Goal: Task Accomplishment & Management: Manage account settings

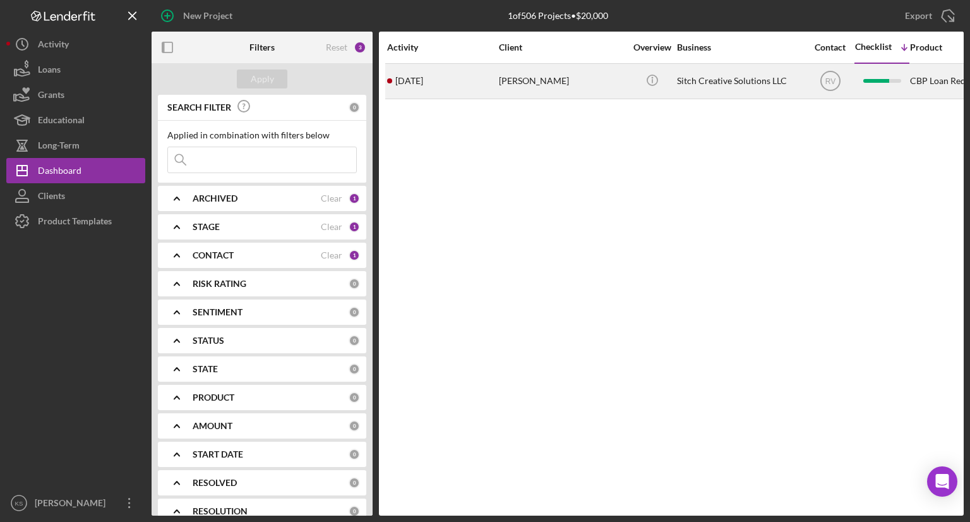
click at [421, 84] on time "[DATE]" at bounding box center [409, 81] width 28 height 10
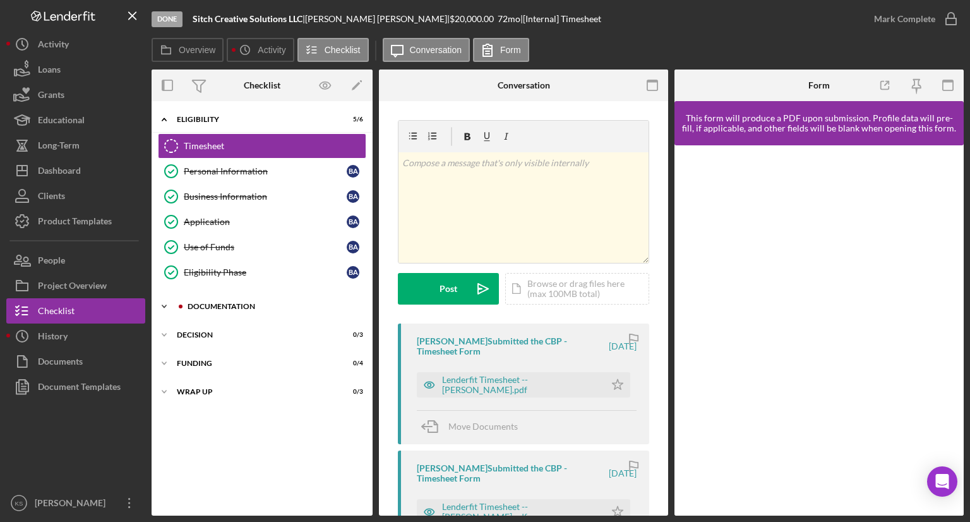
click at [228, 302] on div "Documentation" at bounding box center [272, 306] width 169 height 8
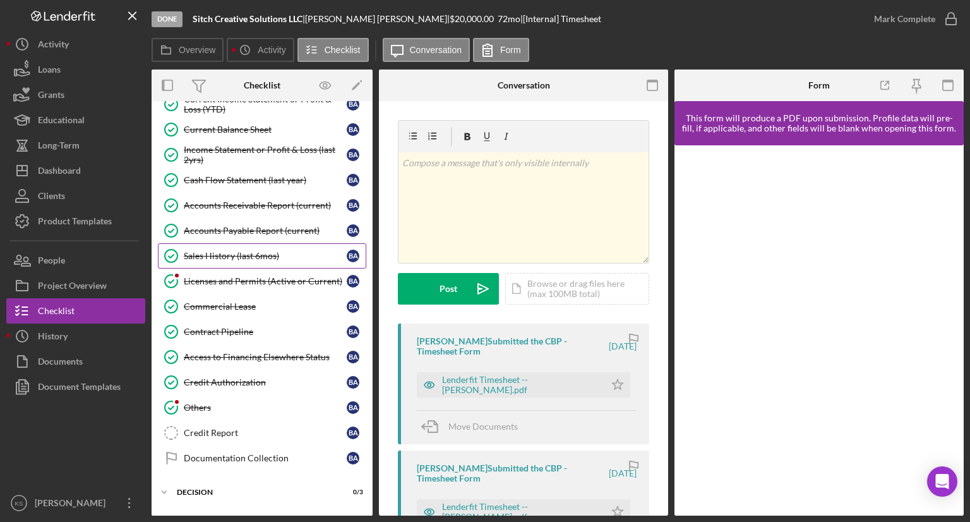
scroll to position [576, 0]
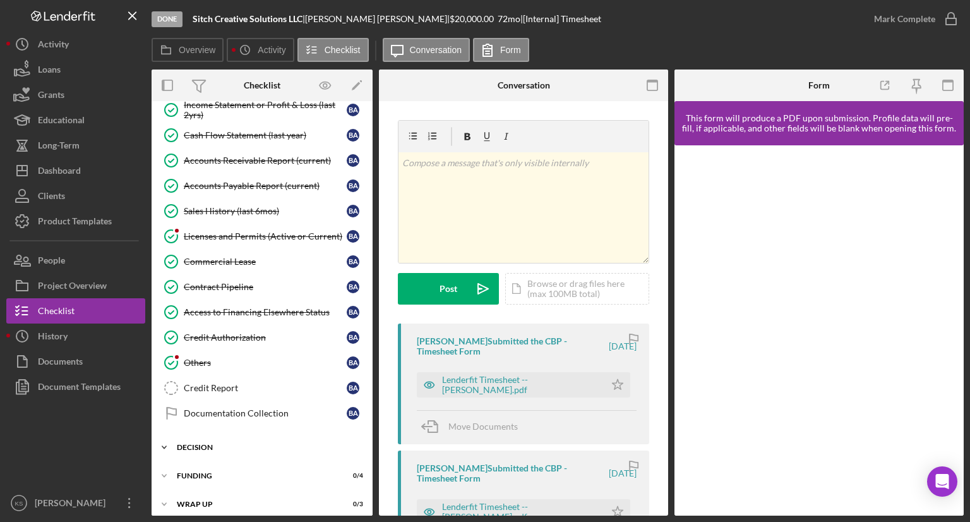
click at [234, 444] on div "Icon/Expander Decision 0 / 3" at bounding box center [262, 446] width 221 height 25
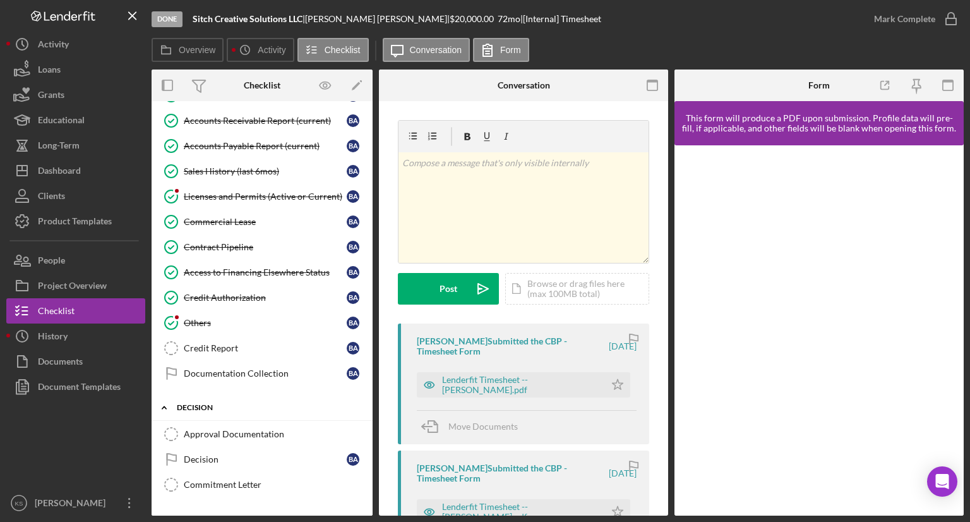
scroll to position [659, 0]
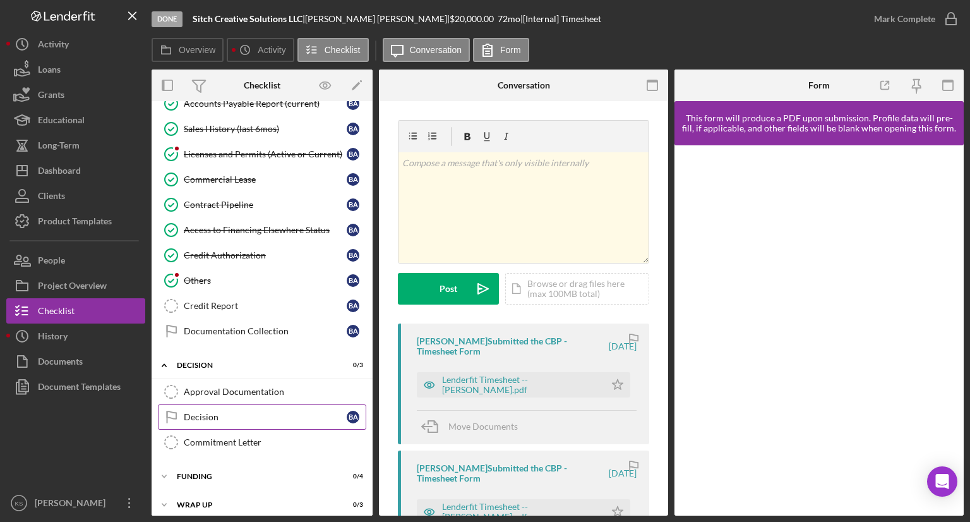
click at [224, 412] on div "Decision" at bounding box center [265, 417] width 163 height 10
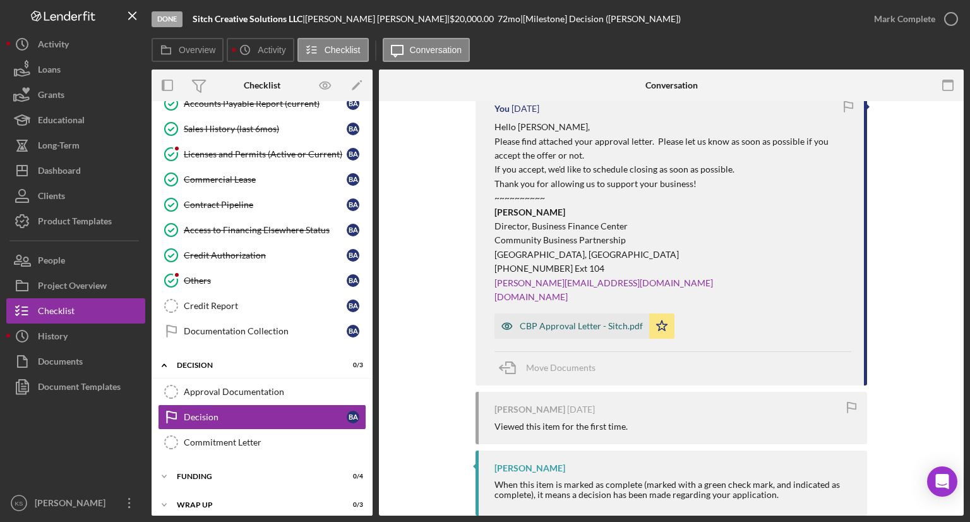
scroll to position [442, 0]
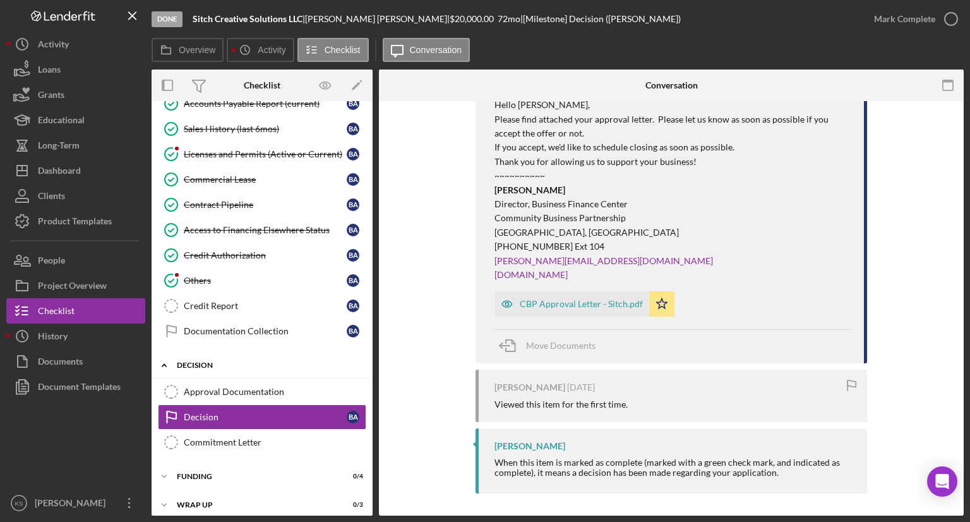
click at [278, 361] on div "Icon/Expander Decision 0 / 3" at bounding box center [262, 365] width 221 height 26
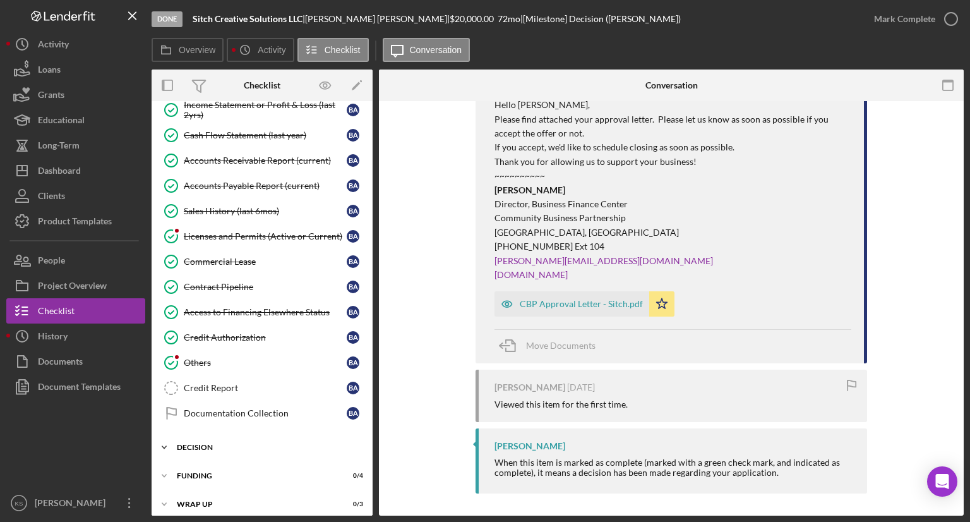
click at [273, 434] on div "Icon/Expander Decision 0 / 3" at bounding box center [262, 446] width 221 height 25
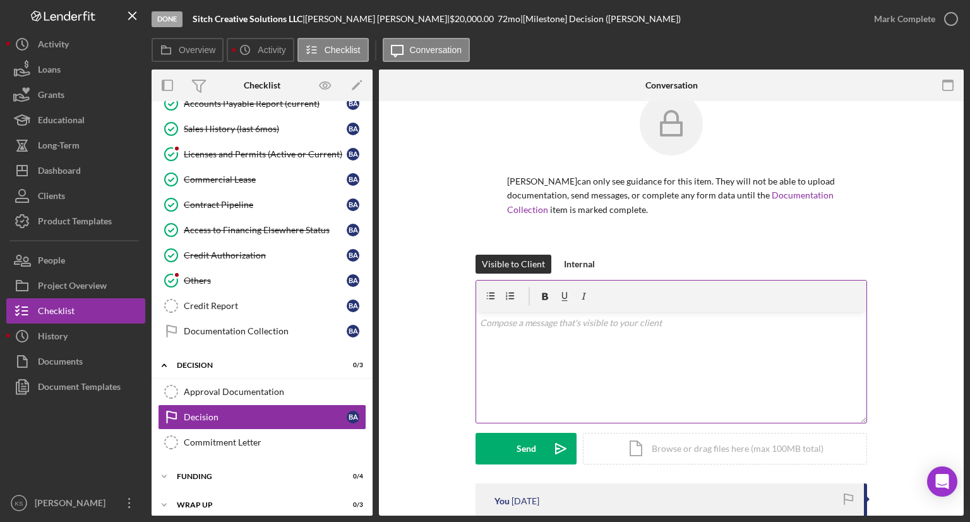
scroll to position [0, 0]
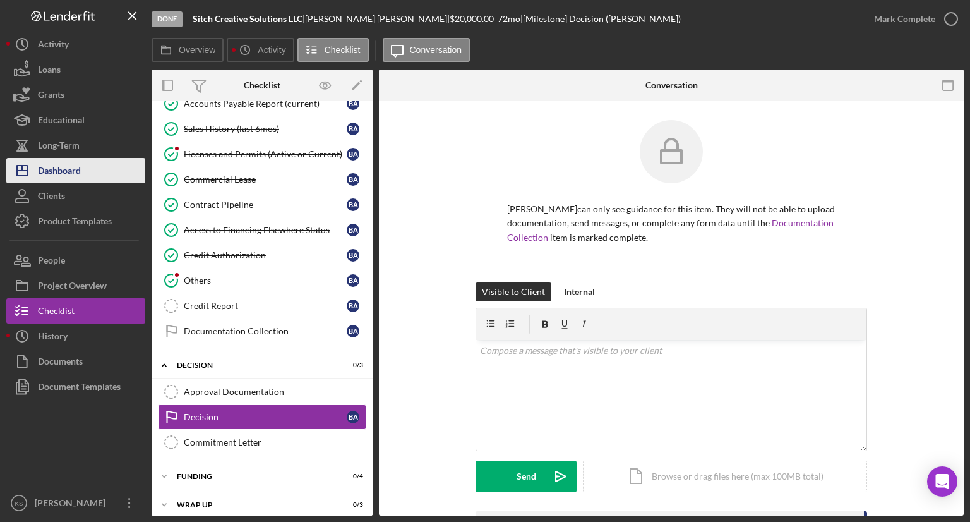
click at [69, 169] on div "Dashboard" at bounding box center [59, 172] width 43 height 28
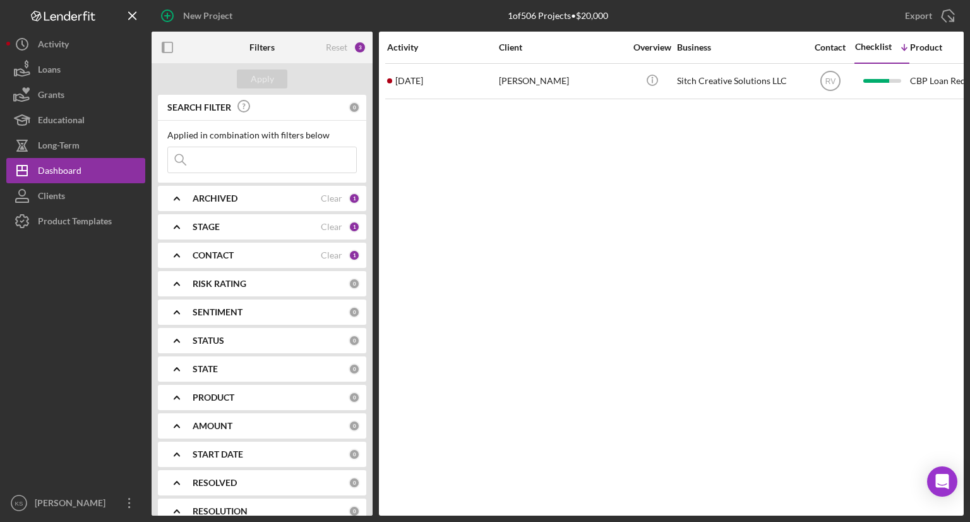
click at [216, 254] on b "CONTACT" at bounding box center [213, 255] width 41 height 10
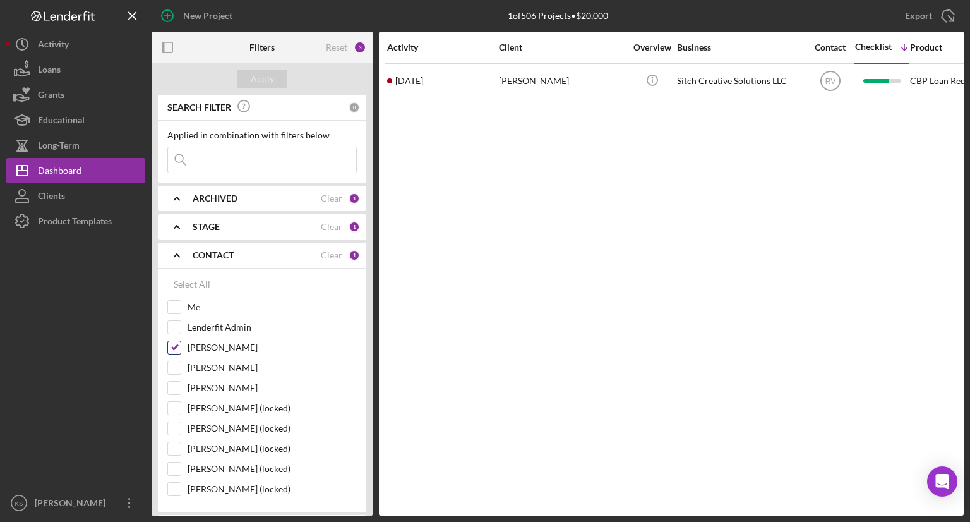
click at [171, 349] on input "[PERSON_NAME]" at bounding box center [174, 347] width 13 height 13
checkbox input "false"
click at [174, 309] on input "Me" at bounding box center [174, 307] width 13 height 13
checkbox input "true"
click at [261, 71] on div "Apply" at bounding box center [262, 78] width 23 height 19
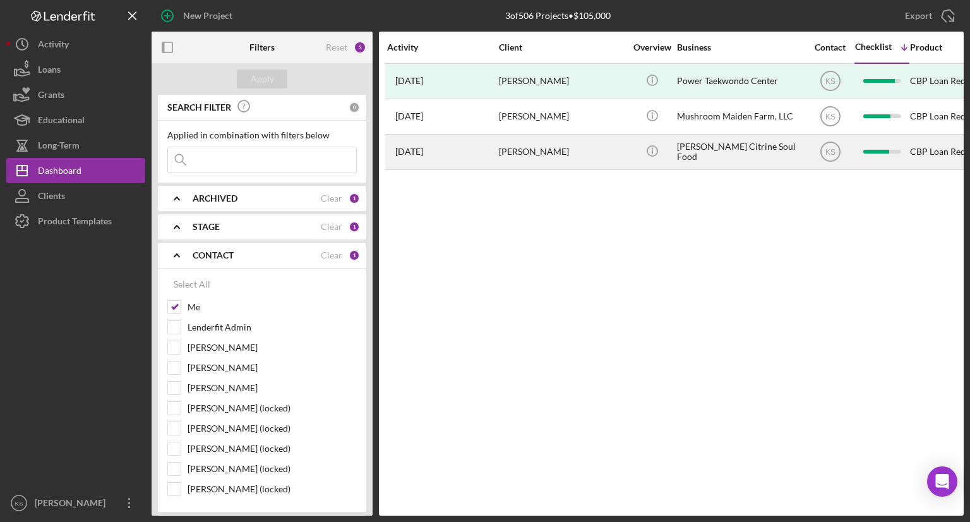
click at [542, 160] on div "[PERSON_NAME]" at bounding box center [562, 151] width 126 height 33
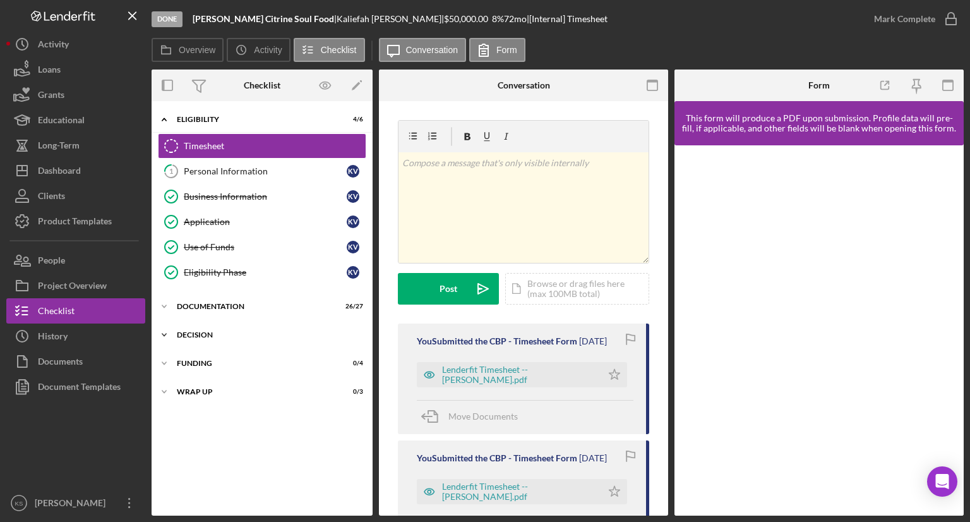
click at [194, 334] on div "Decision" at bounding box center [267, 335] width 180 height 8
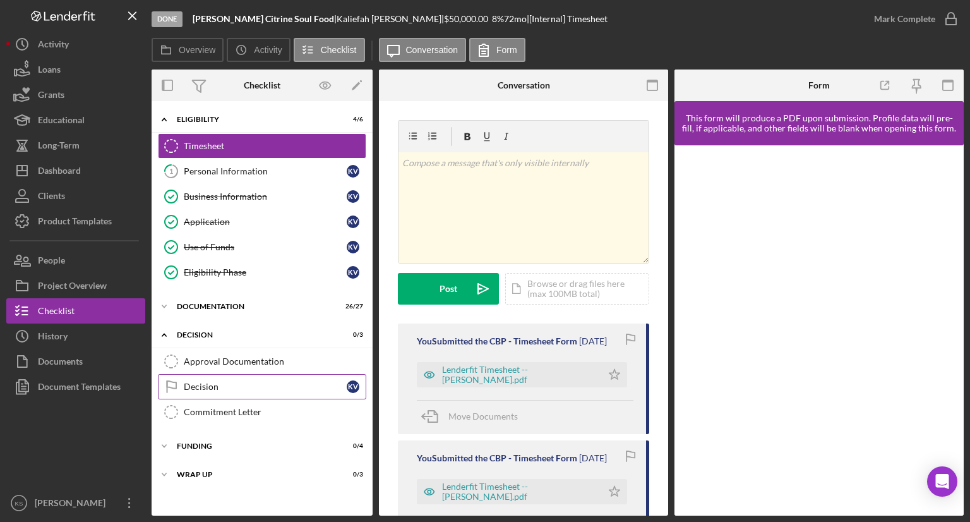
click at [250, 383] on div "Decision" at bounding box center [265, 386] width 163 height 10
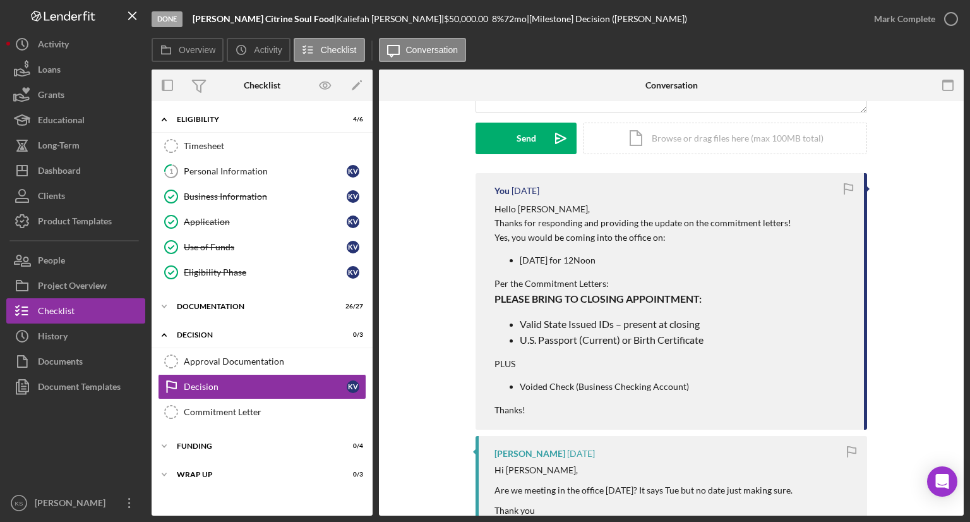
scroll to position [189, 0]
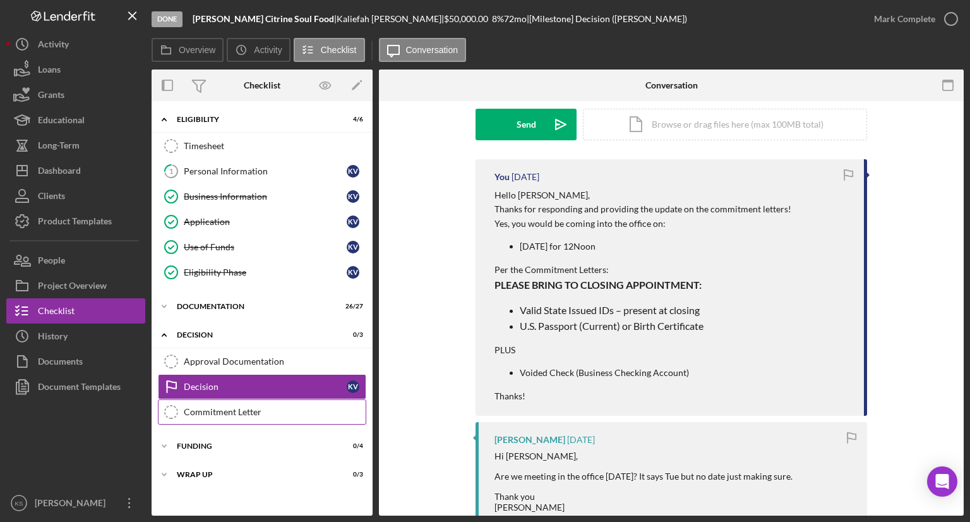
click at [244, 410] on div "Commitment Letter" at bounding box center [275, 412] width 182 height 10
